Goal: Information Seeking & Learning: Learn about a topic

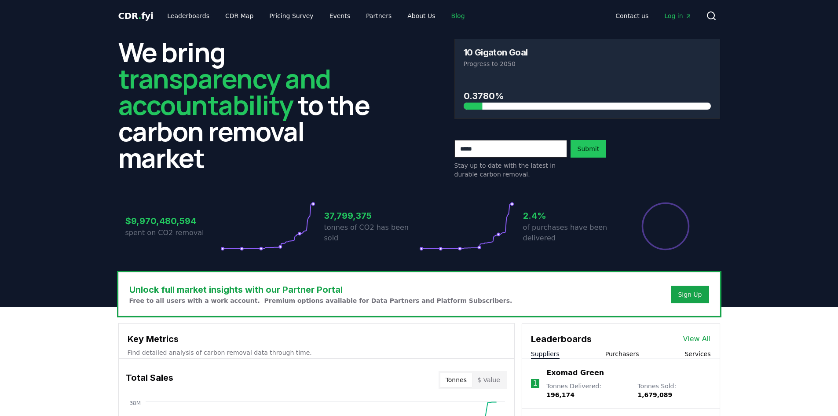
click at [449, 14] on link "Blog" at bounding box center [458, 16] width 28 height 16
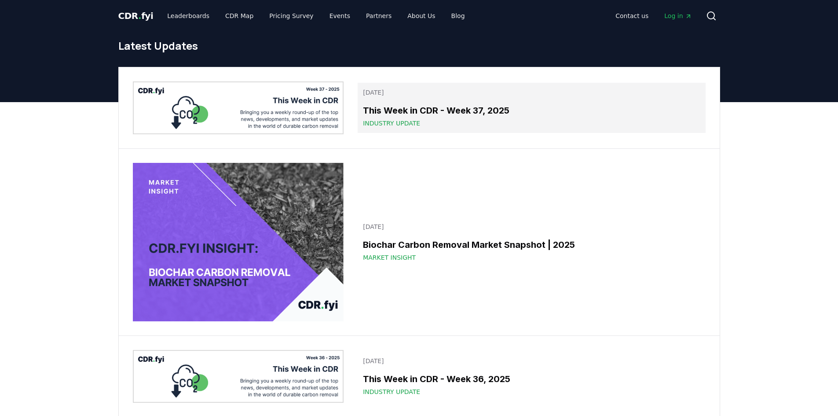
click at [455, 105] on h3 "This Week in CDR - Week 37, 2025" at bounding box center [531, 110] width 337 height 13
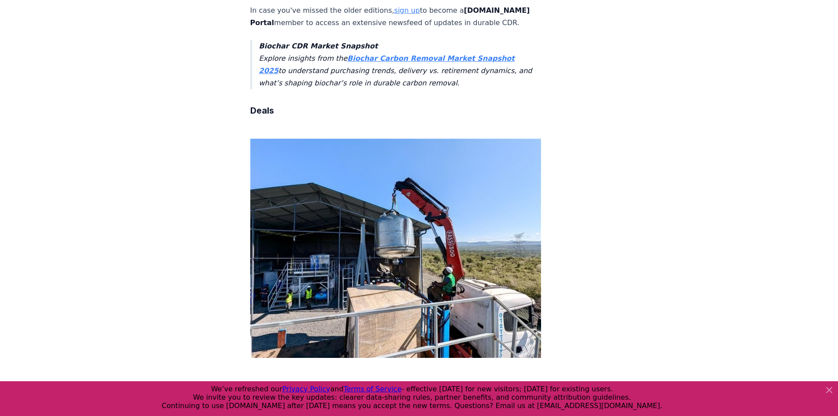
scroll to position [572, 0]
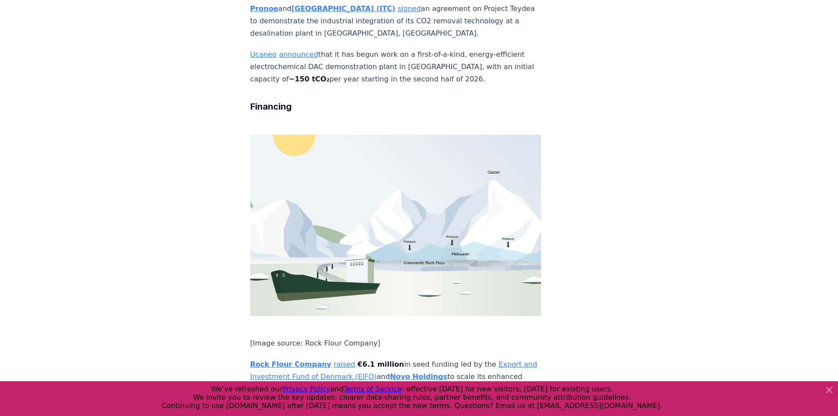
scroll to position [1716, 0]
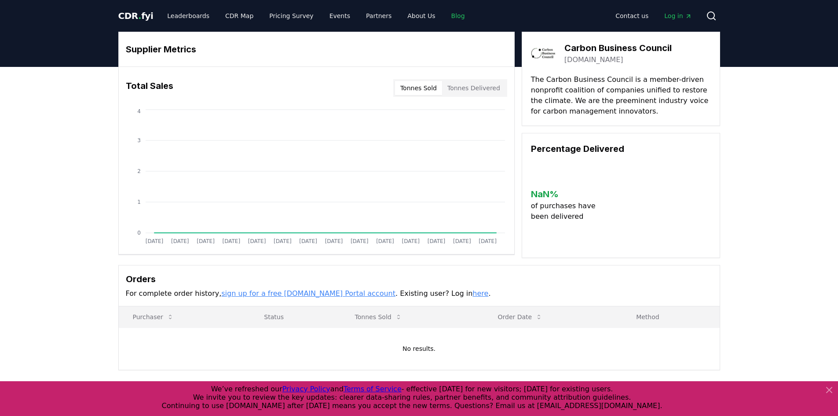
click at [444, 12] on link "Blog" at bounding box center [458, 16] width 28 height 16
click at [400, 16] on link "About Us" at bounding box center [421, 16] width 42 height 16
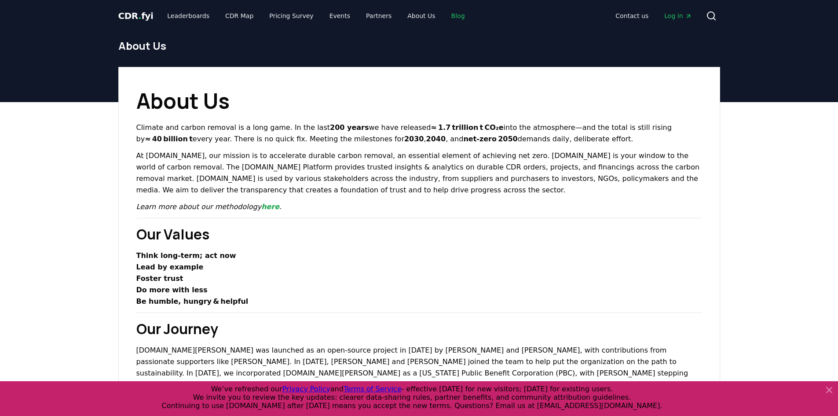
click at [444, 15] on link "Blog" at bounding box center [458, 16] width 28 height 16
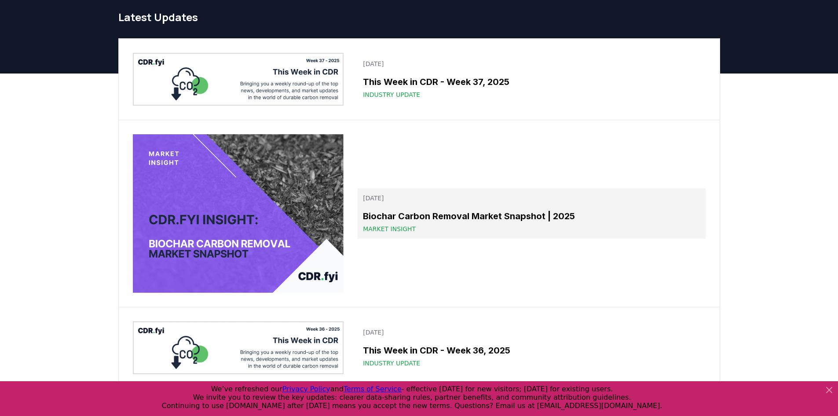
scroll to position [44, 0]
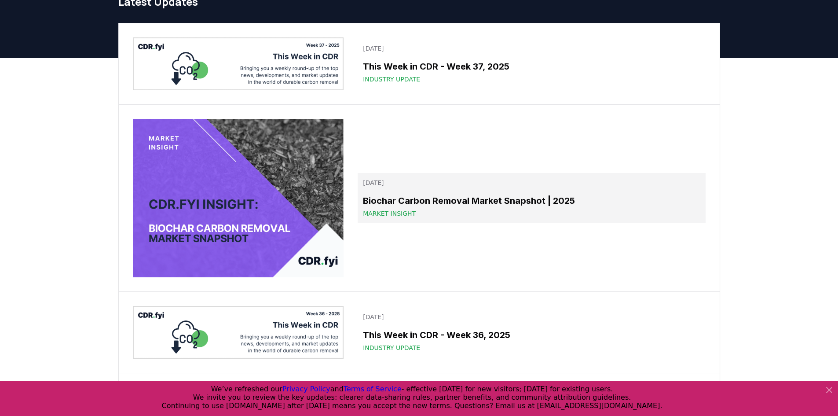
click at [409, 214] on span "Market Insight" at bounding box center [389, 213] width 53 height 9
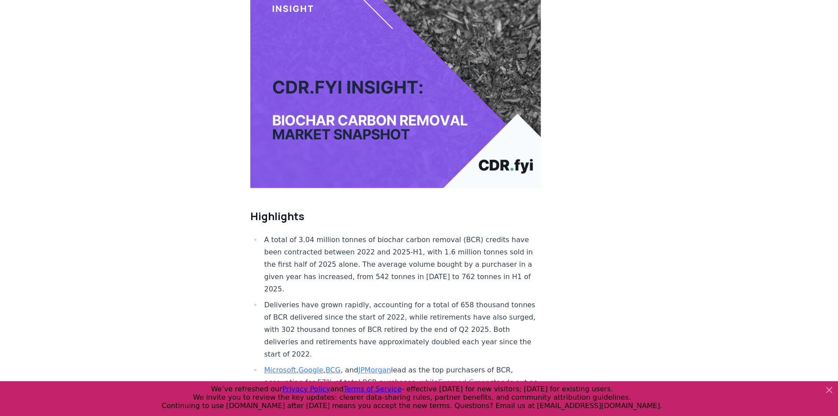
scroll to position [176, 0]
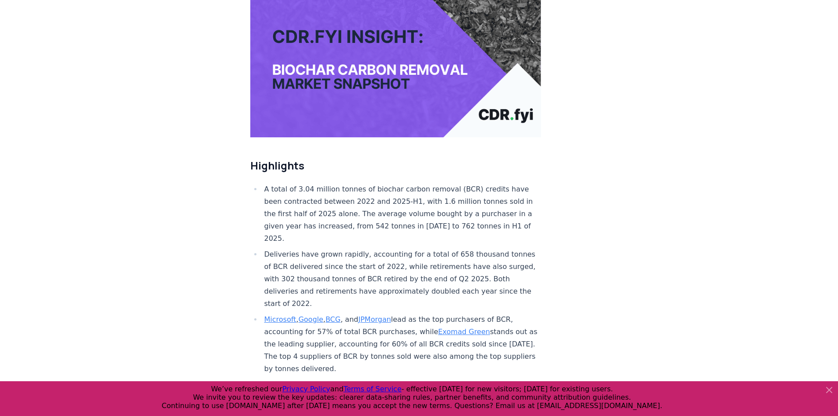
drag, startPoint x: 424, startPoint y: 168, endPoint x: 439, endPoint y: 197, distance: 32.5
click at [434, 187] on li "A total of 3.04 million tonnes of biochar carbon removal (BCR) credits have bee…" at bounding box center [402, 214] width 280 height 62
click at [451, 208] on li "A total of 3.04 million tonnes of biochar carbon removal (BCR) credits have bee…" at bounding box center [402, 214] width 280 height 62
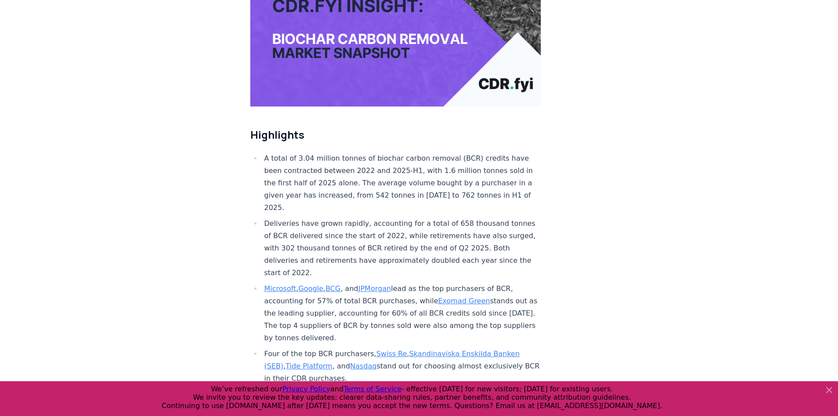
scroll to position [220, 0]
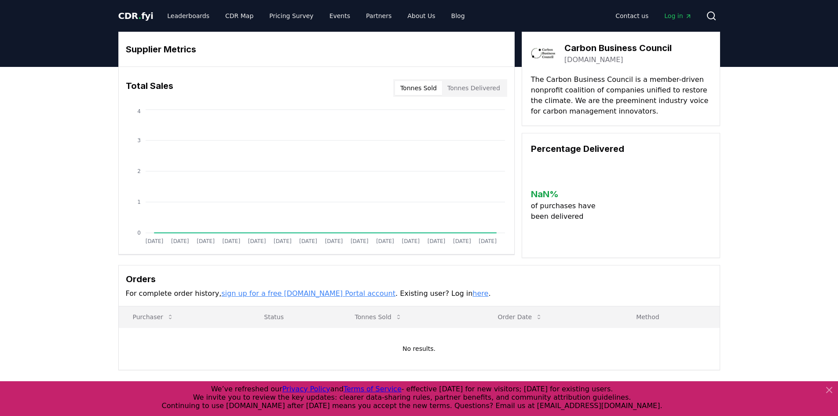
drag, startPoint x: 651, startPoint y: 60, endPoint x: 563, endPoint y: 62, distance: 88.5
click at [563, 62] on div "Carbon Business Council carbonbusinesscouncil.org" at bounding box center [621, 53] width 180 height 25
copy link "carbonbusinesscouncil.org"
click at [35, 141] on div "Supplier Metrics Total Sales Tonnes Sold Tonnes Delivered Jan 2019 Jul 2019 Jan…" at bounding box center [419, 236] width 838 height 338
click at [444, 15] on link "Blog" at bounding box center [458, 16] width 28 height 16
